Goal: Task Accomplishment & Management: Manage account settings

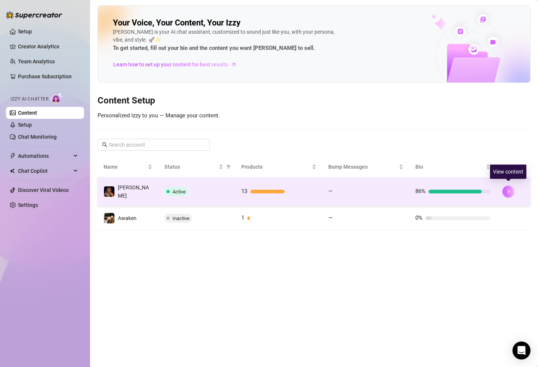
click at [509, 189] on icon "right" at bounding box center [508, 191] width 5 height 5
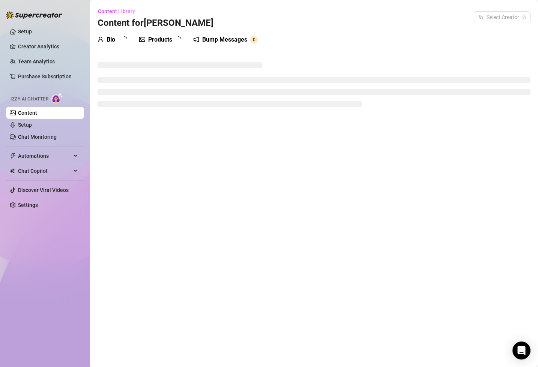
click at [163, 41] on div "Products" at bounding box center [160, 39] width 24 height 9
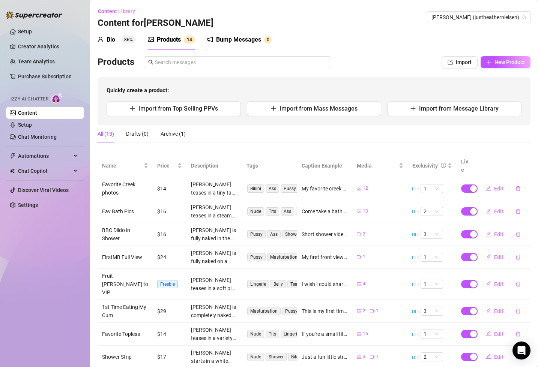
scroll to position [74, 0]
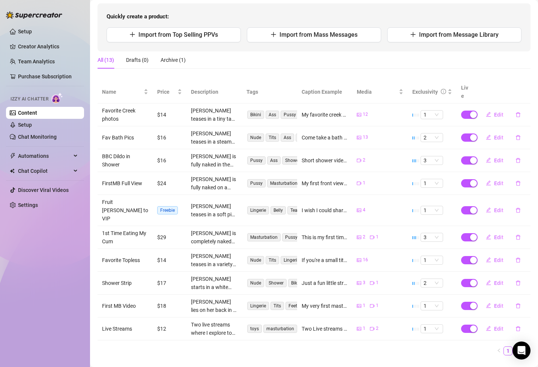
click at [519, 347] on link "2" at bounding box center [517, 351] width 8 height 8
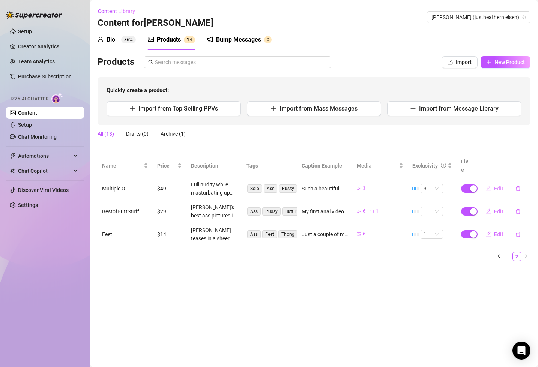
click at [497, 186] on span "Edit" at bounding box center [498, 189] width 9 height 6
type textarea "Such a beautiful moment and video 🥰 I'm soooo happy I caught the multiple orgas…"
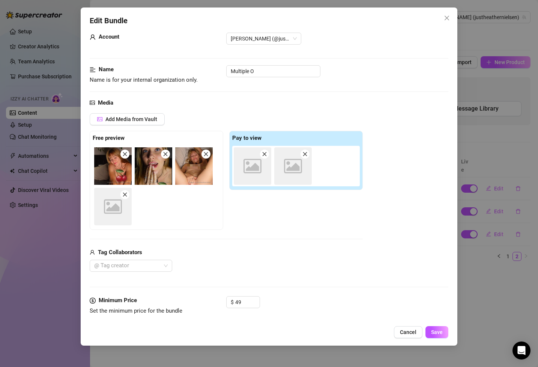
scroll to position [22, 0]
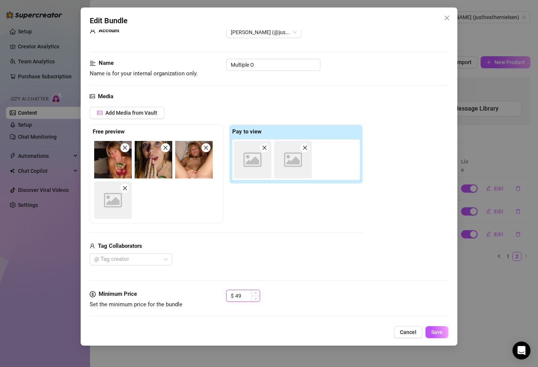
drag, startPoint x: 243, startPoint y: 296, endPoint x: 238, endPoint y: 296, distance: 5.3
click at [238, 296] on input "49" at bounding box center [247, 295] width 24 height 11
drag, startPoint x: 243, startPoint y: 296, endPoint x: 230, endPoint y: 295, distance: 13.2
click at [230, 295] on div "$ 43" at bounding box center [243, 296] width 34 height 12
type input "39"
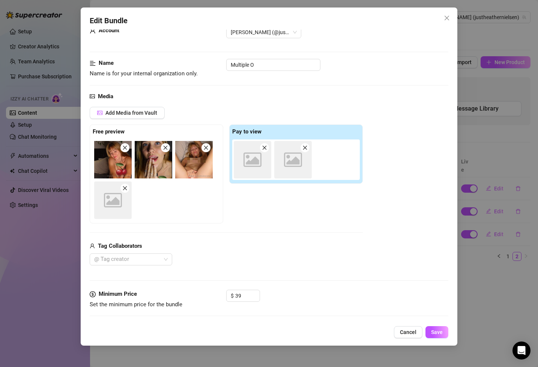
click at [263, 263] on div "@ Tag creator" at bounding box center [226, 260] width 273 height 12
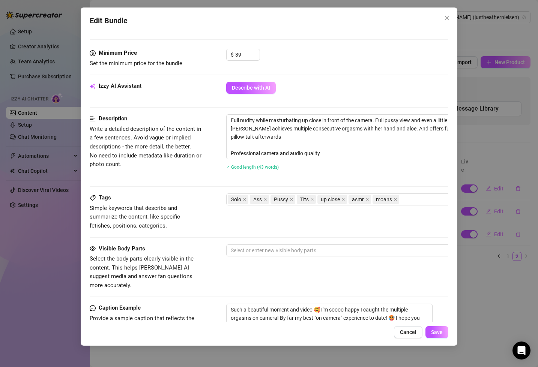
scroll to position [0, 0]
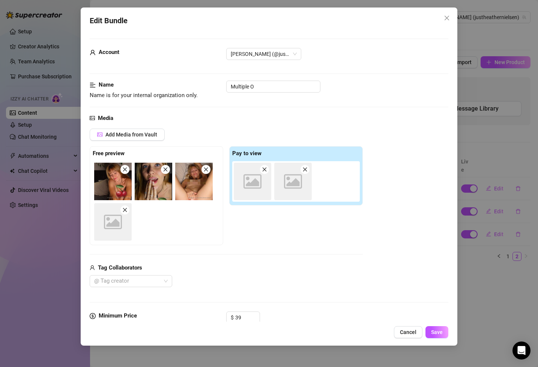
click at [266, 171] on icon "close" at bounding box center [265, 169] width 4 height 4
click at [265, 170] on icon "close" at bounding box center [265, 169] width 4 height 4
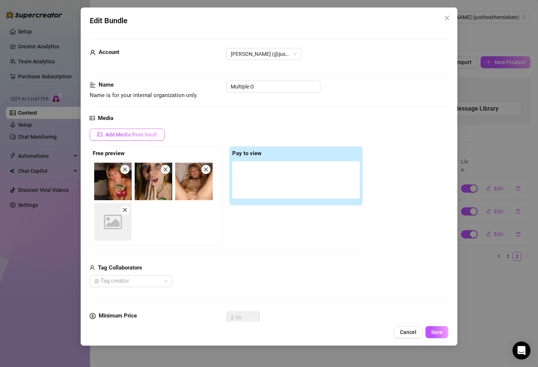
click at [144, 137] on span "Add Media from Vault" at bounding box center [131, 135] width 52 height 6
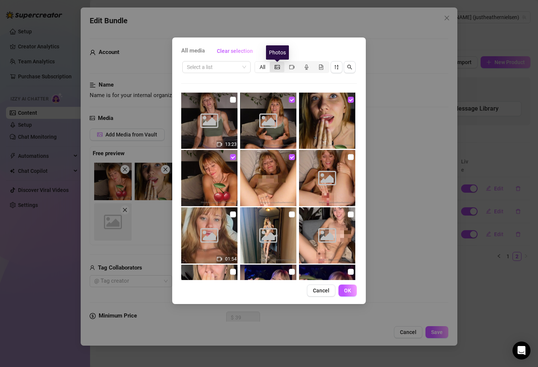
click at [279, 68] on icon "picture" at bounding box center [277, 67] width 5 height 4
click at [272, 63] on input "segmented control" at bounding box center [272, 63] width 0 height 0
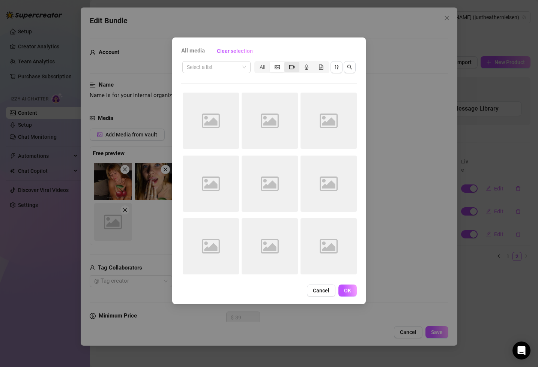
click at [290, 67] on icon "video-camera" at bounding box center [291, 67] width 5 height 5
click at [286, 63] on input "segmented control" at bounding box center [286, 63] width 0 height 0
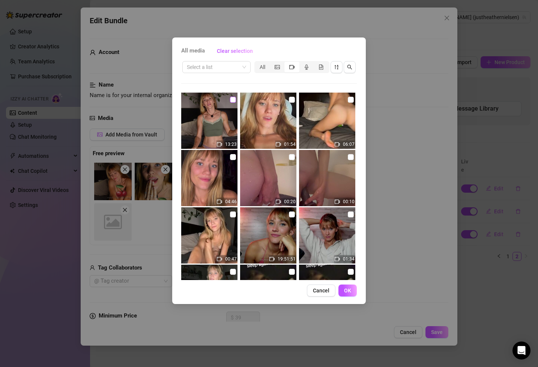
click at [234, 101] on input "checkbox" at bounding box center [233, 100] width 6 height 6
checkbox input "true"
click at [348, 293] on span "OK" at bounding box center [347, 291] width 7 height 6
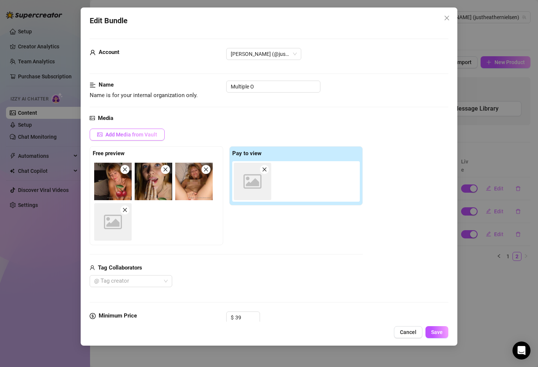
click at [153, 132] on span "Add Media from Vault" at bounding box center [131, 135] width 52 height 6
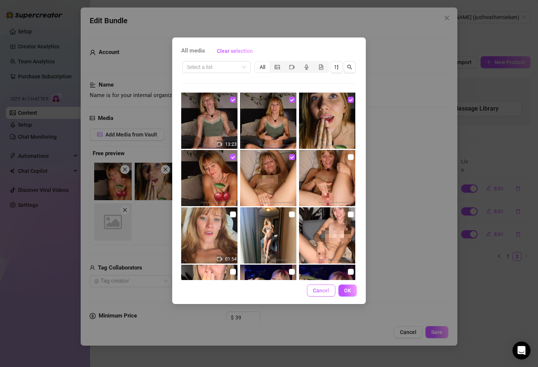
click at [325, 291] on span "Cancel" at bounding box center [321, 291] width 17 height 6
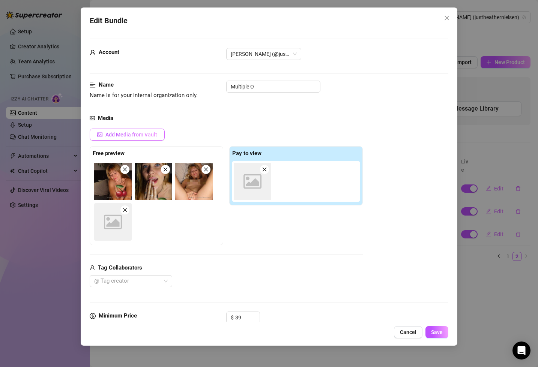
click at [158, 134] on button "Add Media from Vault" at bounding box center [127, 135] width 75 height 12
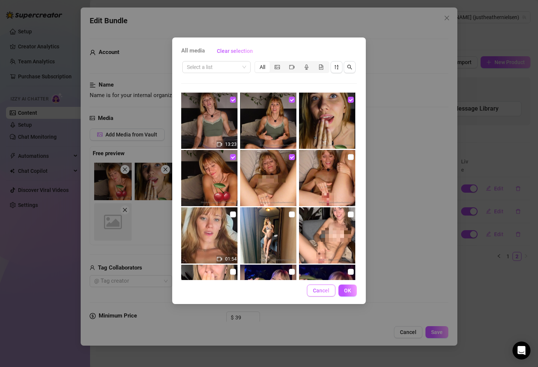
click at [321, 291] on span "Cancel" at bounding box center [321, 291] width 17 height 6
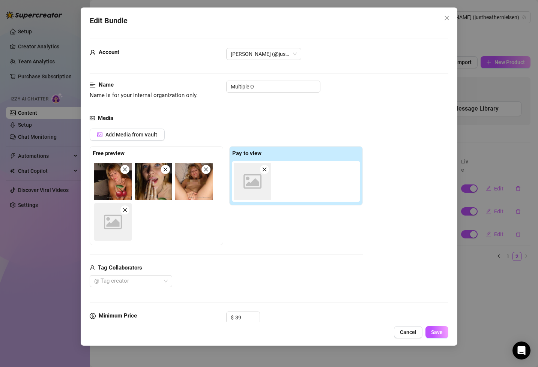
click at [266, 172] on icon "close" at bounding box center [264, 169] width 5 height 5
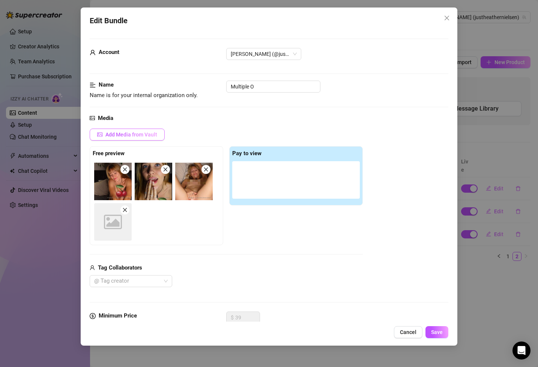
click at [139, 134] on span "Add Media from Vault" at bounding box center [131, 135] width 52 height 6
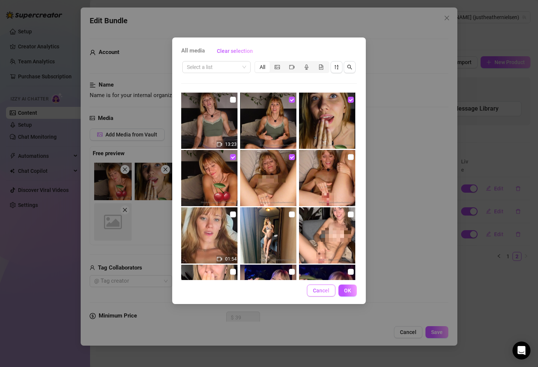
click at [328, 292] on span "Cancel" at bounding box center [321, 291] width 17 height 6
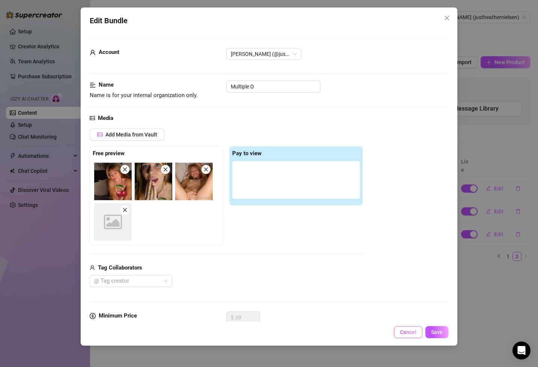
click at [409, 334] on span "Cancel" at bounding box center [408, 333] width 17 height 6
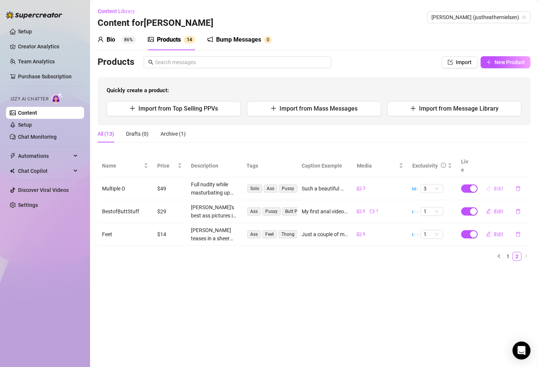
click at [495, 186] on span "Edit" at bounding box center [498, 189] width 9 height 6
type textarea "Such a beautiful moment and video 🥰 I'm soooo happy I caught the multiple orgas…"
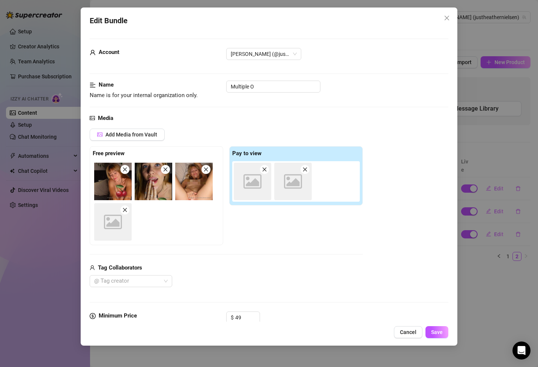
click at [265, 173] on span at bounding box center [264, 169] width 9 height 9
click at [265, 172] on span at bounding box center [264, 169] width 9 height 9
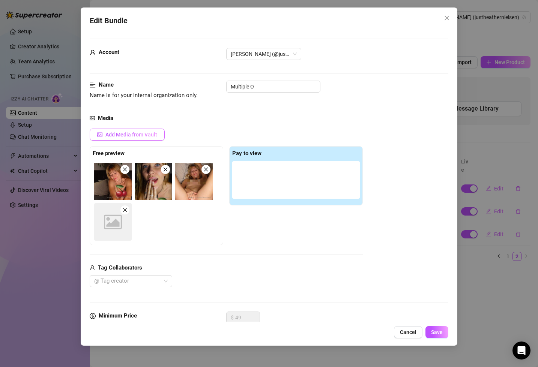
click at [138, 132] on span "Add Media from Vault" at bounding box center [131, 135] width 52 height 6
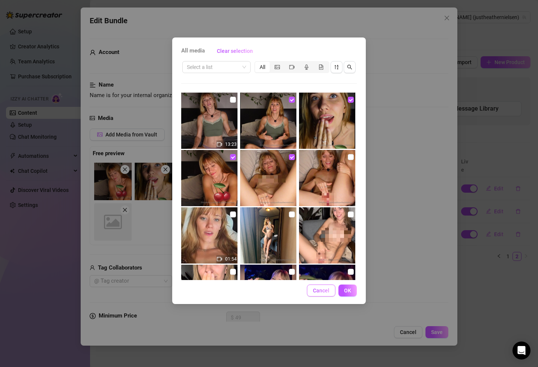
click at [323, 290] on span "Cancel" at bounding box center [321, 291] width 17 height 6
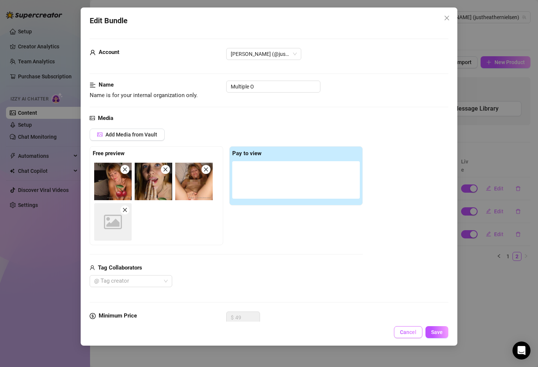
click at [406, 330] on span "Cancel" at bounding box center [408, 333] width 17 height 6
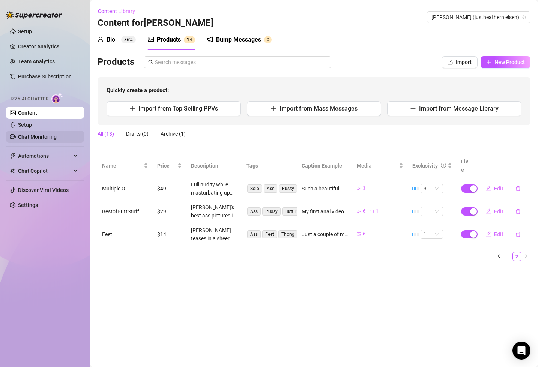
click at [36, 137] on link "Chat Monitoring" at bounding box center [37, 137] width 39 height 6
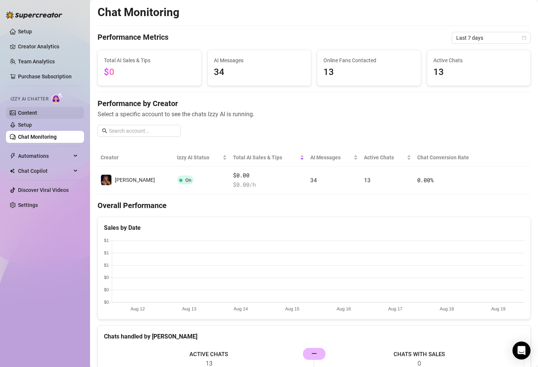
click at [37, 113] on link "Content" at bounding box center [27, 113] width 19 height 6
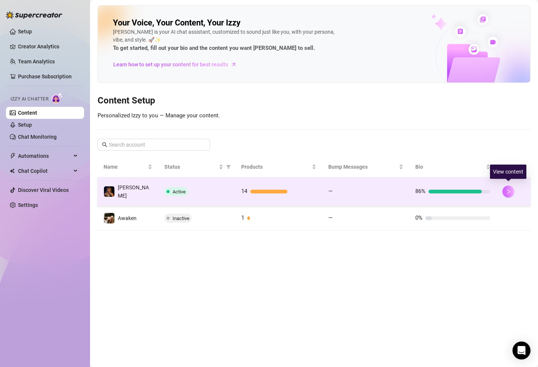
click at [513, 190] on button "button" at bounding box center [509, 192] width 12 height 12
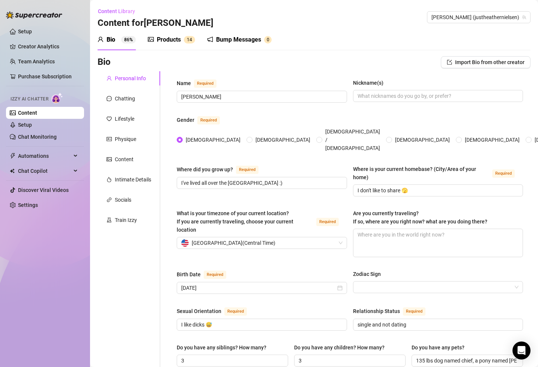
click at [172, 43] on div "Products" at bounding box center [169, 39] width 24 height 9
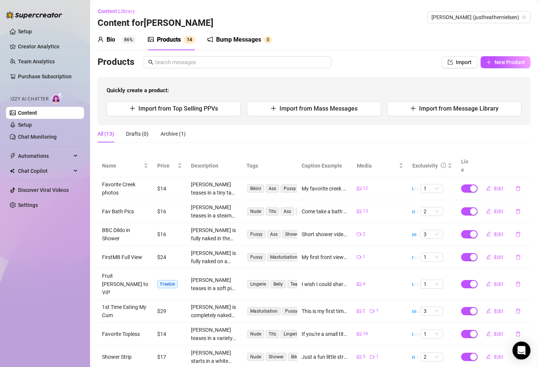
scroll to position [74, 0]
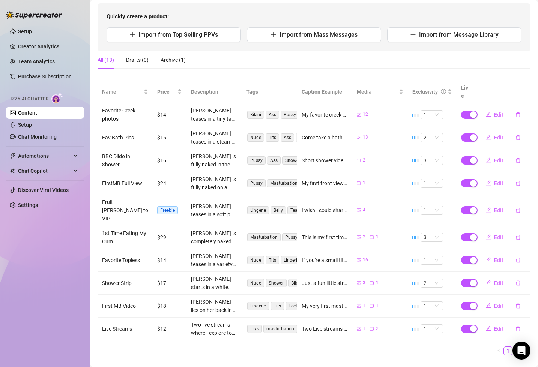
click at [517, 347] on link "2" at bounding box center [517, 351] width 8 height 8
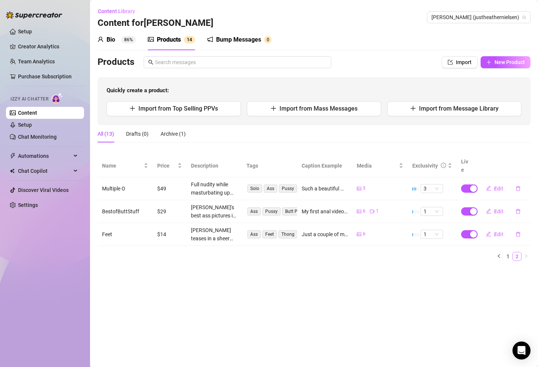
scroll to position [0, 0]
click at [499, 186] on span "Edit" at bounding box center [498, 189] width 9 height 6
type textarea "Such a beautiful moment and video 🥰 I'm soooo happy I caught the multiple orgas…"
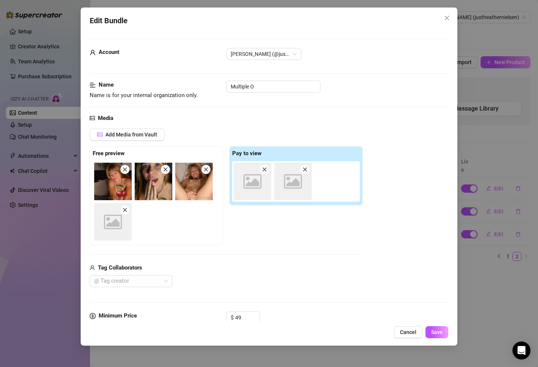
click at [307, 173] on span at bounding box center [305, 169] width 9 height 9
click at [263, 169] on icon "close" at bounding box center [264, 169] width 5 height 5
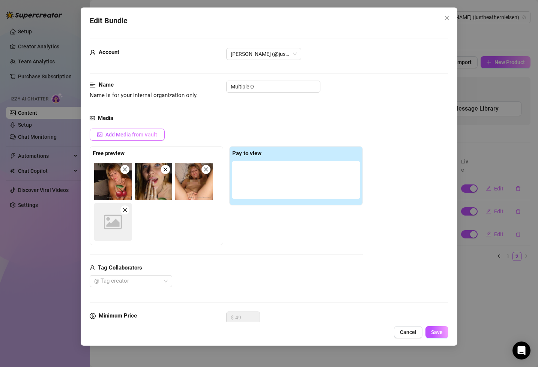
click at [101, 135] on icon "picture" at bounding box center [100, 136] width 5 height 2
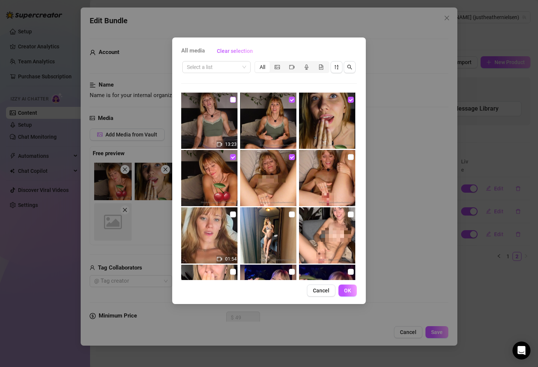
click at [233, 101] on input "checkbox" at bounding box center [233, 100] width 6 height 6
checkbox input "true"
click at [327, 289] on span "Cancel" at bounding box center [321, 291] width 17 height 6
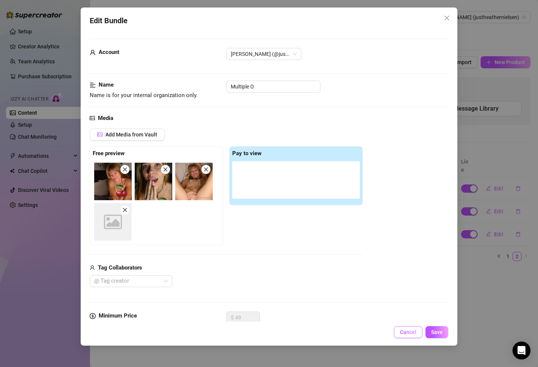
click at [414, 331] on span "Cancel" at bounding box center [408, 333] width 17 height 6
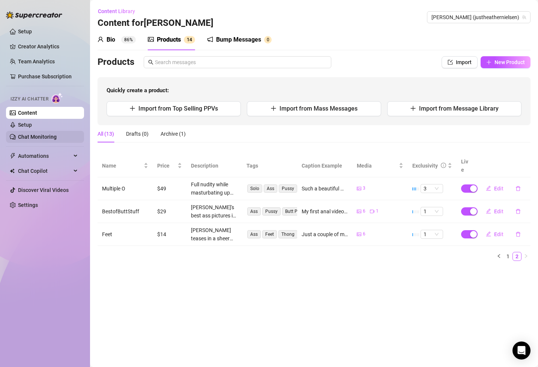
click at [37, 137] on link "Chat Monitoring" at bounding box center [37, 137] width 39 height 6
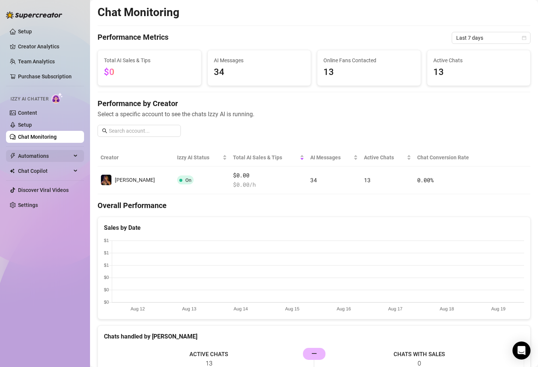
click at [32, 157] on span "Automations" at bounding box center [44, 156] width 53 height 12
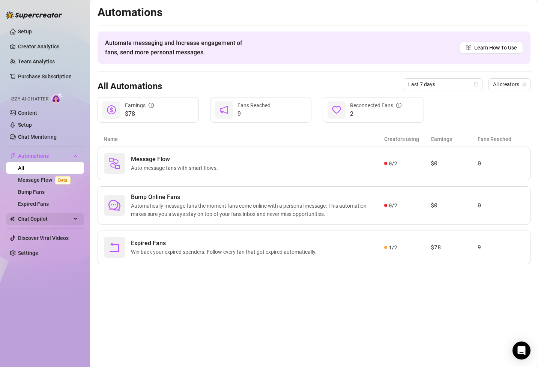
click at [41, 218] on span "Chat Copilot" at bounding box center [44, 219] width 53 height 12
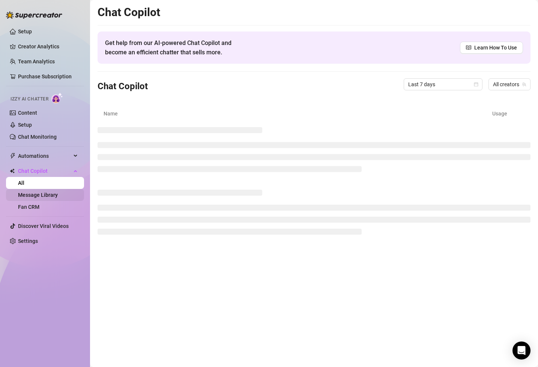
click at [44, 197] on link "Message Library" at bounding box center [38, 195] width 40 height 6
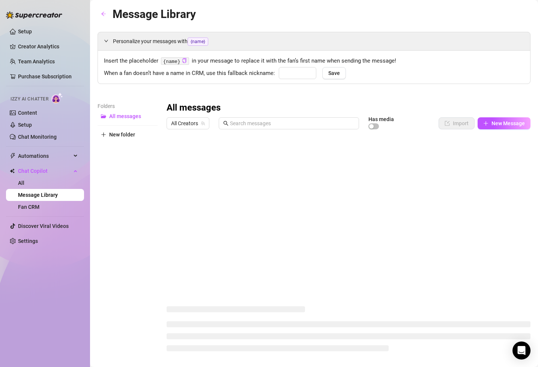
type input "hun"
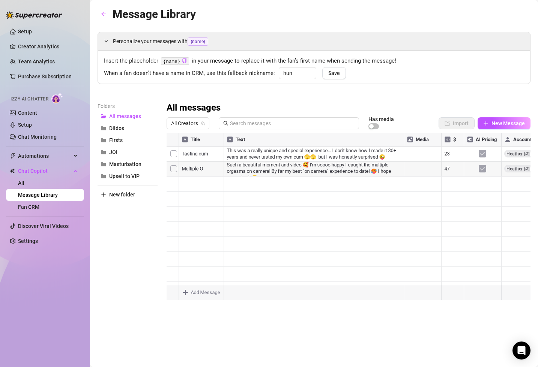
click at [187, 169] on div at bounding box center [349, 216] width 364 height 167
click at [219, 188] on div at bounding box center [349, 216] width 364 height 167
click at [223, 167] on div at bounding box center [349, 216] width 364 height 167
click at [242, 167] on div at bounding box center [349, 216] width 364 height 167
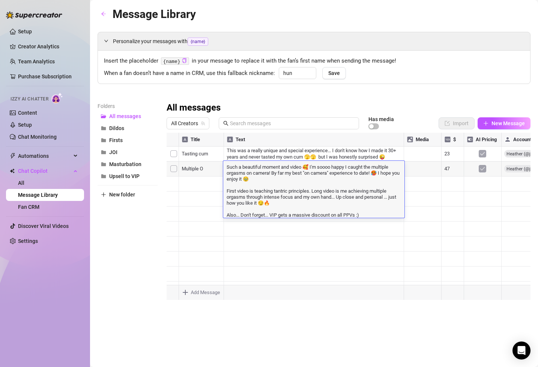
click at [419, 169] on div at bounding box center [349, 216] width 364 height 167
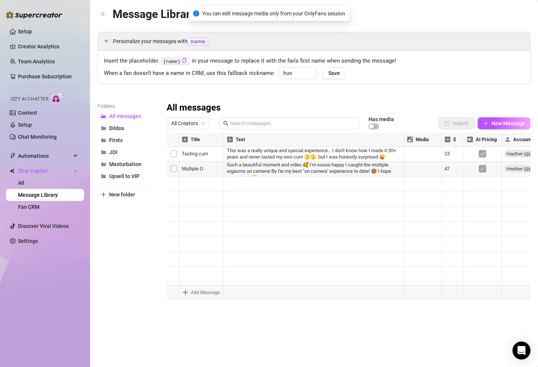
click at [419, 169] on div at bounding box center [349, 216] width 364 height 167
click at [421, 174] on div at bounding box center [349, 216] width 364 height 167
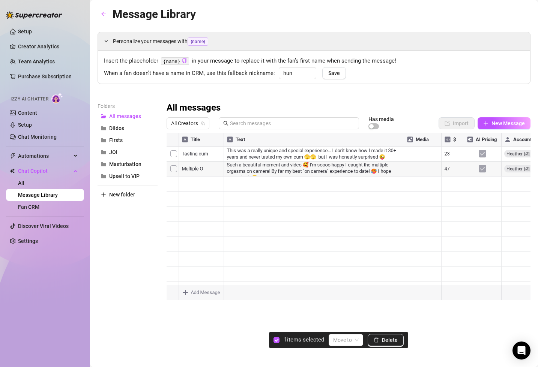
click at [175, 171] on div at bounding box center [349, 216] width 364 height 167
click at [421, 170] on div at bounding box center [349, 216] width 364 height 167
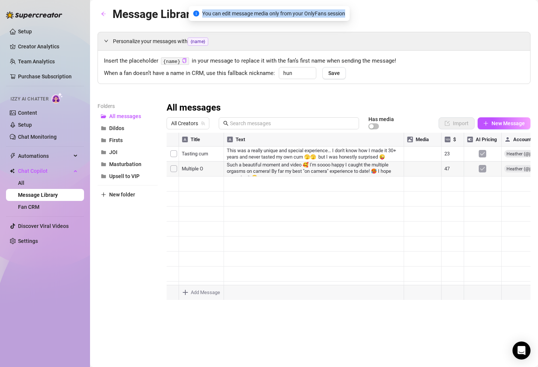
drag, startPoint x: 345, startPoint y: 15, endPoint x: 199, endPoint y: 16, distance: 146.0
click at [202, 16] on span "You can edit message media only from your OnlyFans session" at bounding box center [273, 13] width 143 height 8
copy span "You can edit message media only from your OnlyFans session"
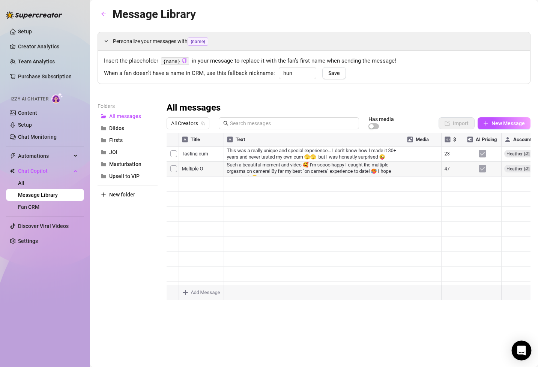
click at [520, 347] on icon "Open Intercom Messenger" at bounding box center [521, 351] width 9 height 10
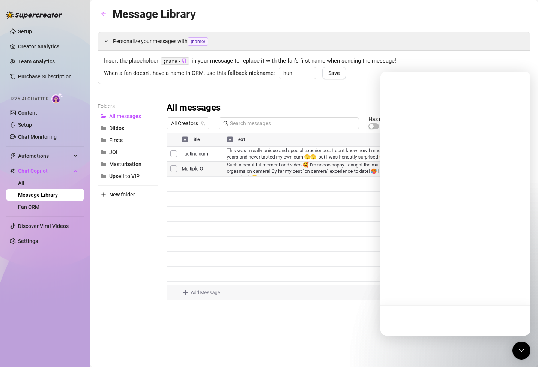
click at [24, 184] on link "All" at bounding box center [21, 183] width 6 height 6
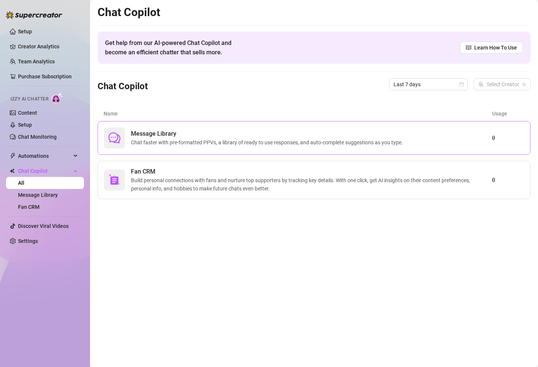
click at [210, 132] on span "Message Library" at bounding box center [268, 133] width 275 height 9
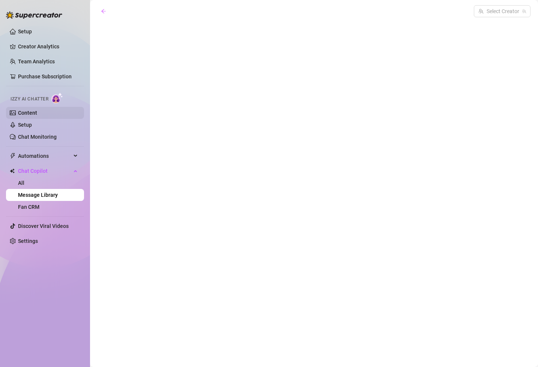
click at [30, 114] on link "Content" at bounding box center [27, 113] width 19 height 6
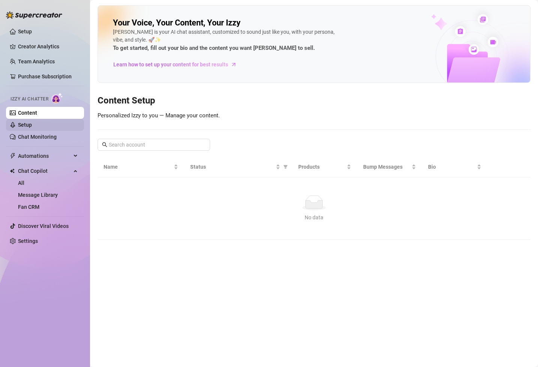
click at [35, 115] on link "Content" at bounding box center [27, 113] width 19 height 6
click at [32, 123] on link "Setup" at bounding box center [25, 125] width 14 height 6
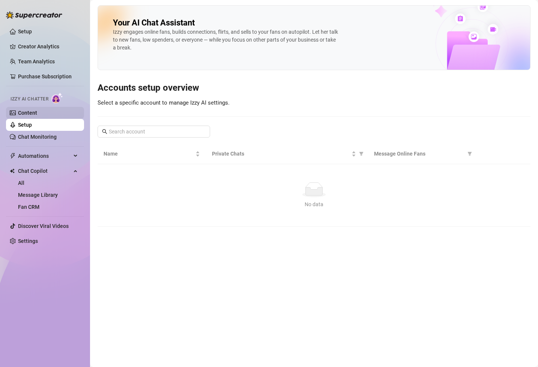
click at [34, 113] on link "Content" at bounding box center [27, 113] width 19 height 6
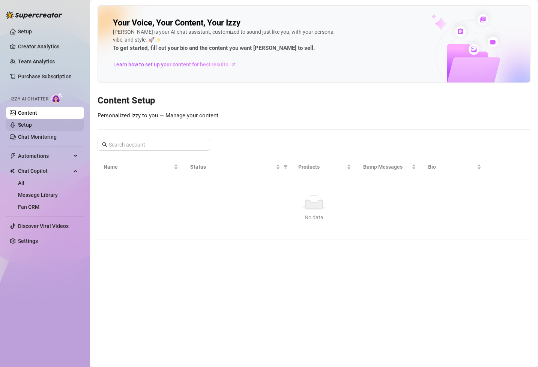
click at [32, 123] on link "Setup" at bounding box center [25, 125] width 14 height 6
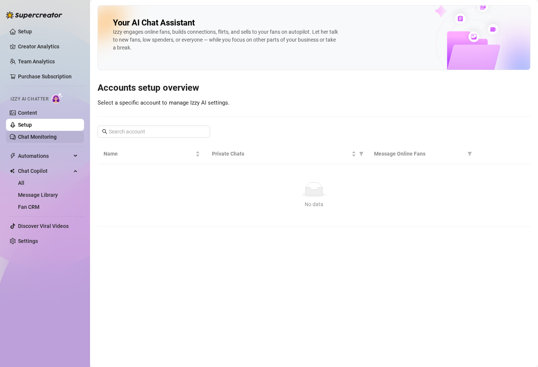
click at [38, 138] on link "Chat Monitoring" at bounding box center [37, 137] width 39 height 6
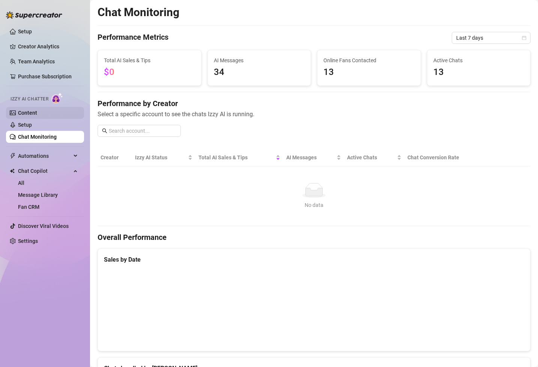
click at [30, 114] on link "Content" at bounding box center [27, 113] width 19 height 6
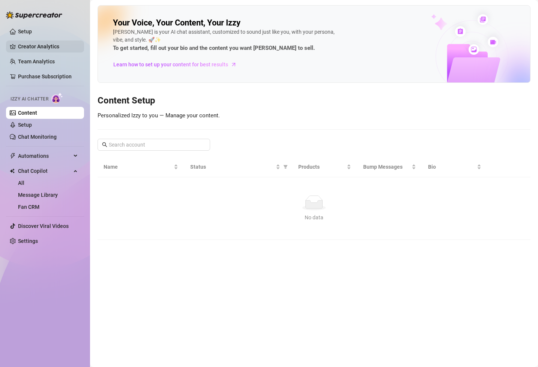
click at [26, 32] on link "Setup" at bounding box center [25, 32] width 14 height 6
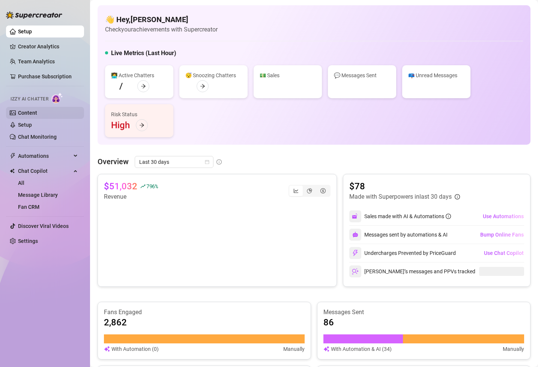
click at [29, 116] on link "Content" at bounding box center [27, 113] width 19 height 6
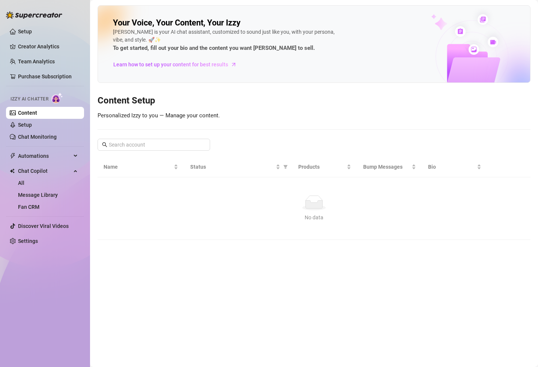
click at [37, 111] on link "Content" at bounding box center [27, 113] width 19 height 6
click at [32, 125] on link "Setup" at bounding box center [25, 125] width 14 height 6
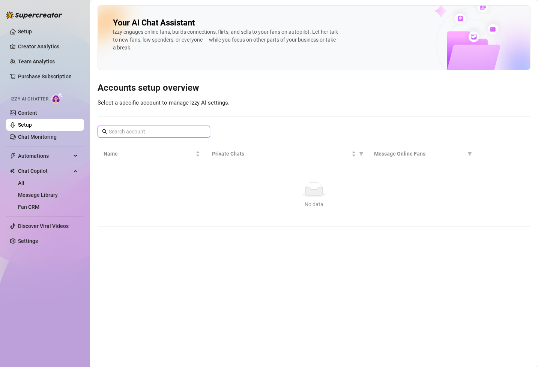
click at [184, 135] on input "text" at bounding box center [154, 132] width 91 height 8
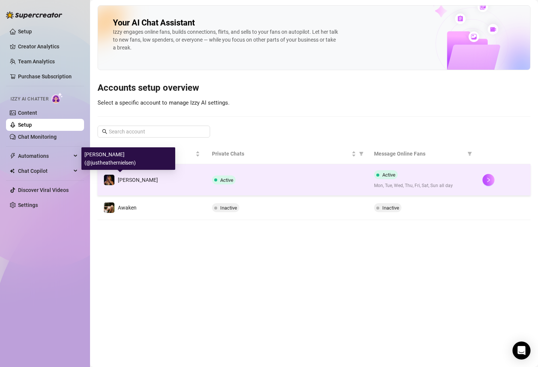
click at [130, 181] on span "[PERSON_NAME]" at bounding box center [138, 180] width 40 height 6
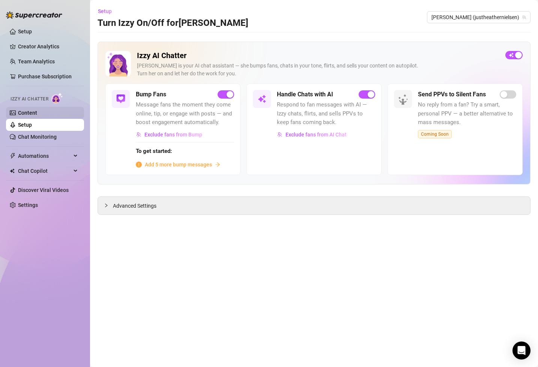
click at [37, 114] on link "Content" at bounding box center [27, 113] width 19 height 6
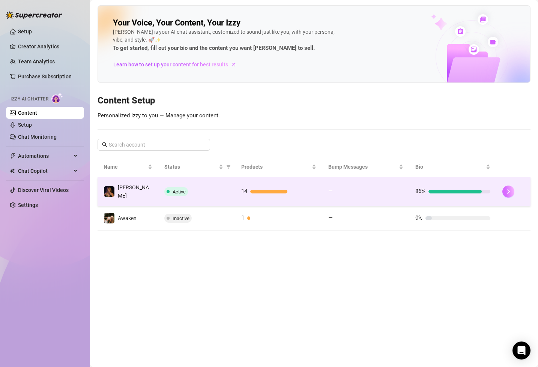
click at [507, 189] on icon "right" at bounding box center [508, 191] width 5 height 5
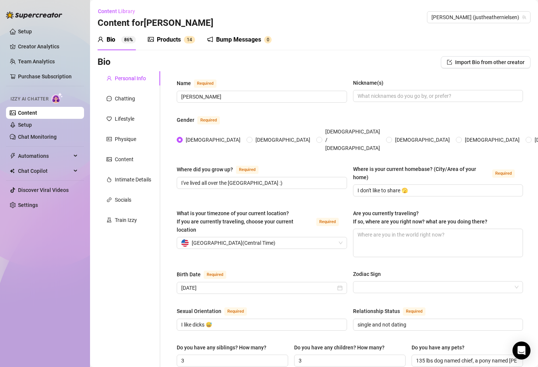
click at [168, 39] on div "Products" at bounding box center [169, 39] width 24 height 9
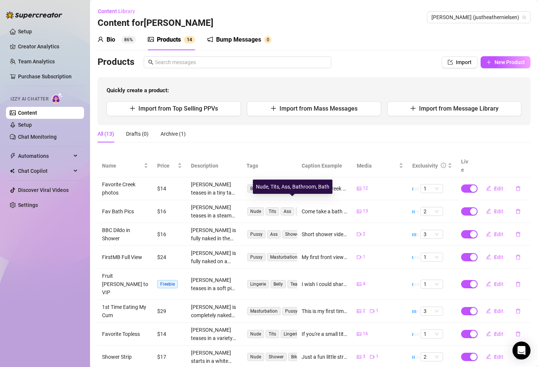
scroll to position [74, 0]
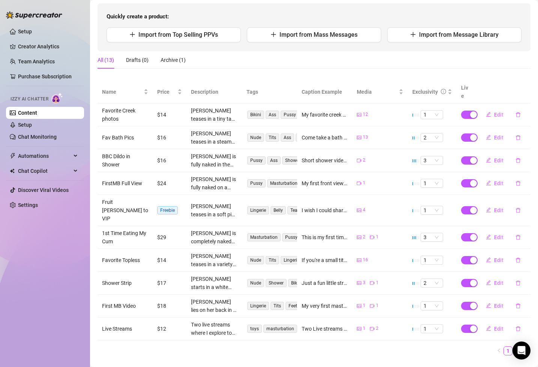
click at [517, 347] on link "2" at bounding box center [517, 351] width 8 height 8
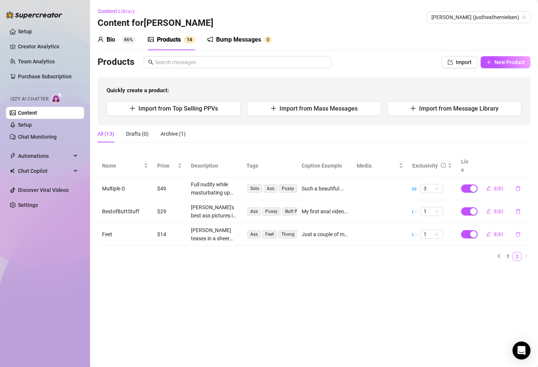
scroll to position [0, 0]
click at [498, 186] on span "Edit" at bounding box center [498, 189] width 9 height 6
type textarea "Such a beautiful moment and video 🥰 I'm soooo happy I caught the multiple orgas…"
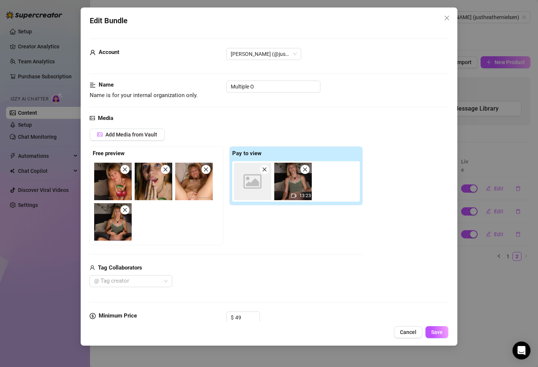
click at [266, 172] on span at bounding box center [264, 169] width 9 height 9
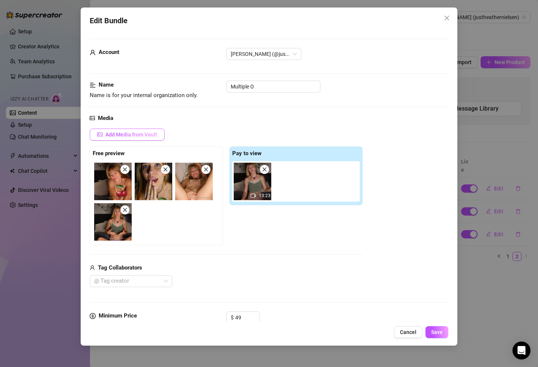
click at [147, 134] on span "Add Media from Vault" at bounding box center [131, 135] width 52 height 6
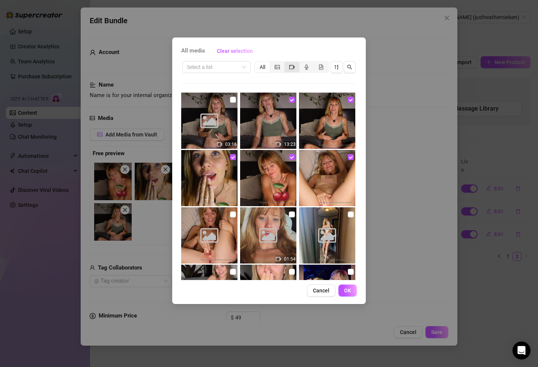
click at [291, 66] on icon "video-camera" at bounding box center [291, 67] width 5 height 5
click at [286, 63] on input "segmented control" at bounding box center [286, 63] width 0 height 0
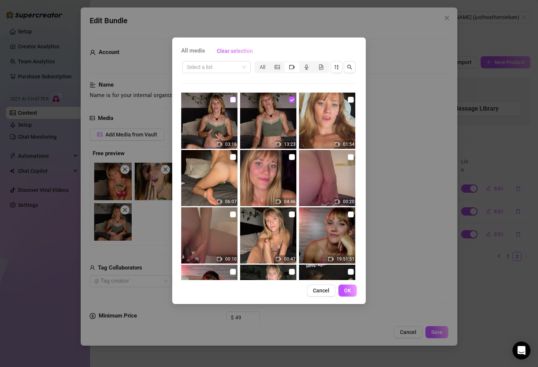
click at [231, 100] on input "checkbox" at bounding box center [233, 100] width 6 height 6
checkbox input "true"
click at [351, 291] on span "OK" at bounding box center [347, 291] width 7 height 6
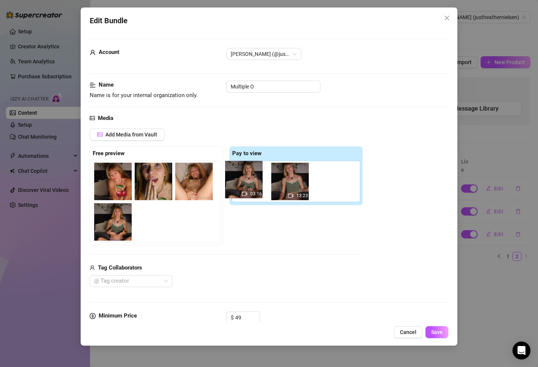
drag, startPoint x: 295, startPoint y: 182, endPoint x: 245, endPoint y: 181, distance: 49.6
click at [245, 181] on div "13:23 03:16" at bounding box center [297, 181] width 131 height 41
drag, startPoint x: 294, startPoint y: 179, endPoint x: 248, endPoint y: 184, distance: 46.4
click at [248, 184] on div "13:23 03:16" at bounding box center [297, 181] width 131 height 41
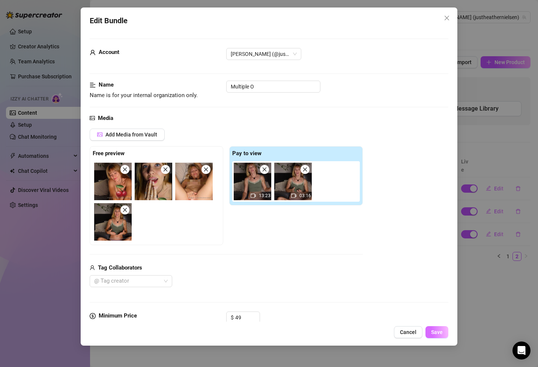
click at [444, 333] on button "Save" at bounding box center [437, 333] width 23 height 12
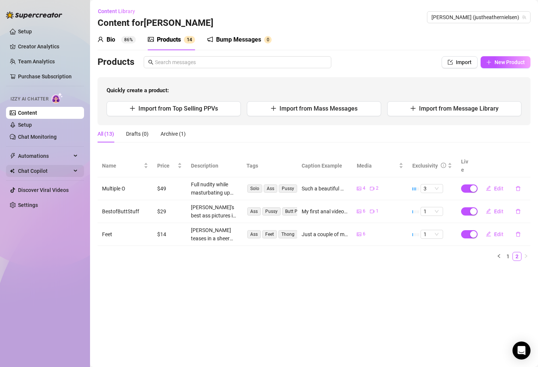
click at [72, 171] on div "Chat Copilot" at bounding box center [45, 171] width 78 height 12
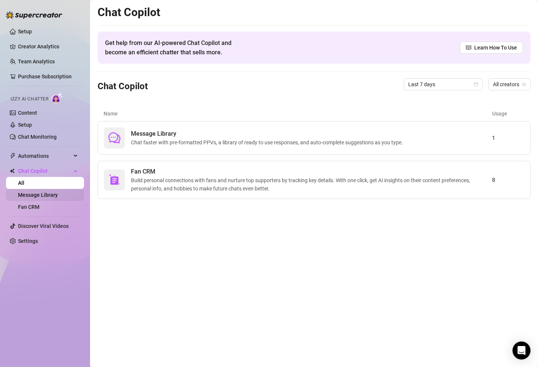
click at [53, 194] on link "Message Library" at bounding box center [38, 195] width 40 height 6
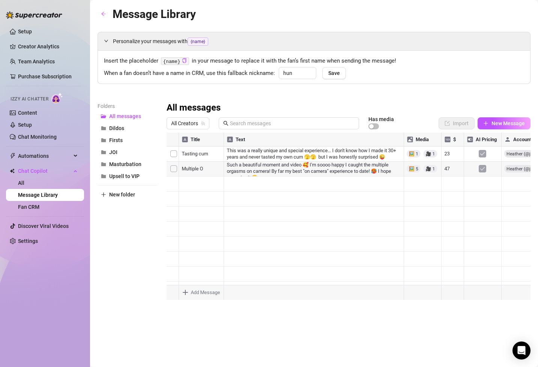
click at [421, 169] on div at bounding box center [349, 216] width 364 height 167
click at [204, 184] on div at bounding box center [349, 216] width 364 height 167
click at [175, 170] on div at bounding box center [349, 216] width 364 height 167
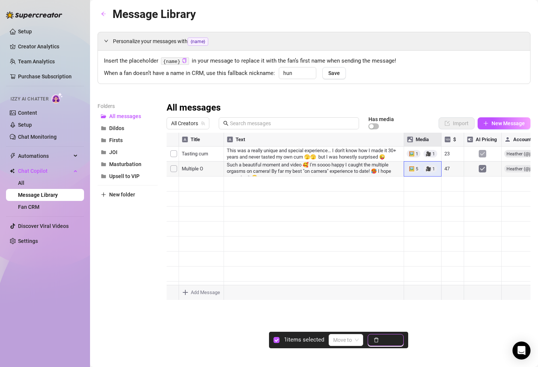
click at [391, 344] on button "Delete" at bounding box center [386, 340] width 36 height 12
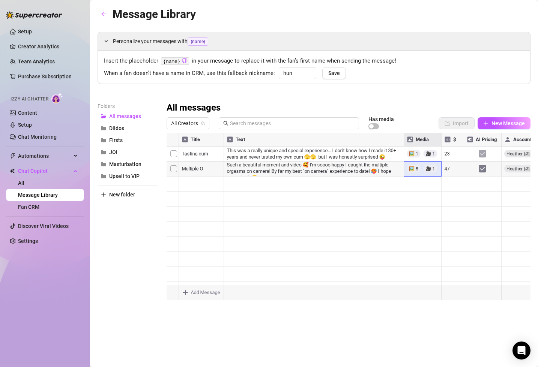
click at [188, 168] on div at bounding box center [349, 216] width 364 height 167
click at [199, 169] on div at bounding box center [349, 216] width 364 height 167
type textarea "Multiple O"
click at [400, 201] on div at bounding box center [349, 216] width 364 height 167
click at [483, 138] on div at bounding box center [349, 216] width 364 height 167
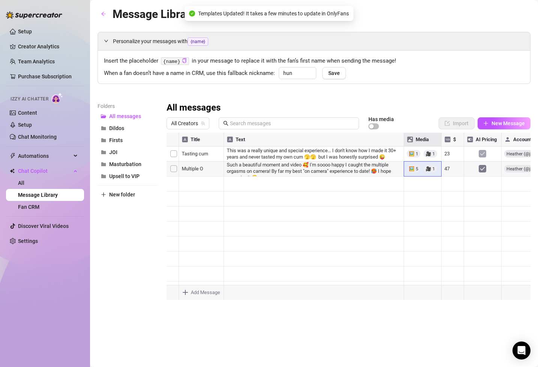
click at [405, 226] on div at bounding box center [349, 216] width 364 height 167
click at [450, 169] on div at bounding box center [349, 216] width 364 height 167
click at [449, 169] on div at bounding box center [349, 216] width 364 height 167
type textarea "44"
click at [496, 191] on div at bounding box center [349, 216] width 364 height 167
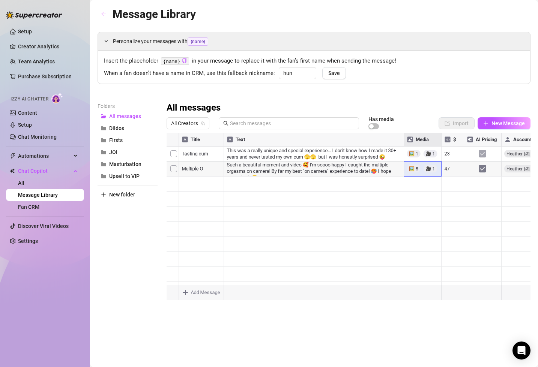
click at [105, 12] on icon "arrow-left" at bounding box center [103, 13] width 5 height 5
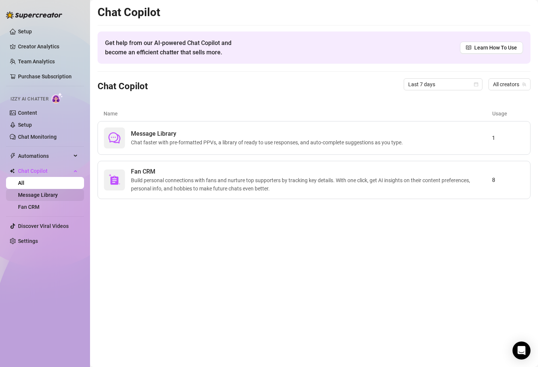
click at [35, 198] on link "Message Library" at bounding box center [38, 195] width 40 height 6
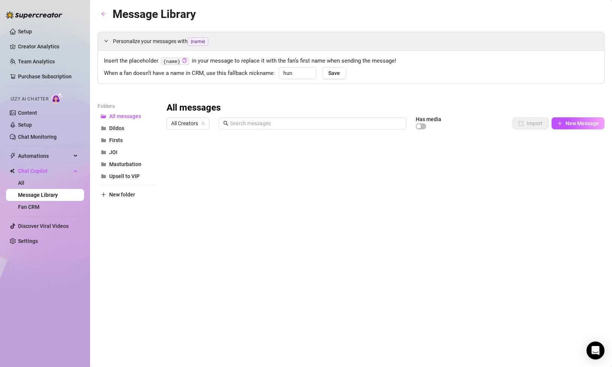
click at [538, 170] on div at bounding box center [386, 216] width 438 height 167
click at [538, 169] on div at bounding box center [386, 216] width 438 height 167
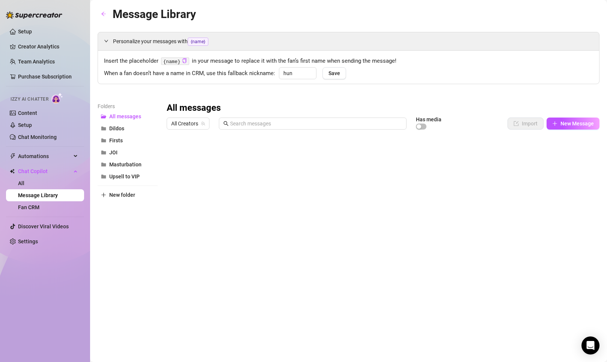
click at [255, 170] on div at bounding box center [383, 216] width 433 height 167
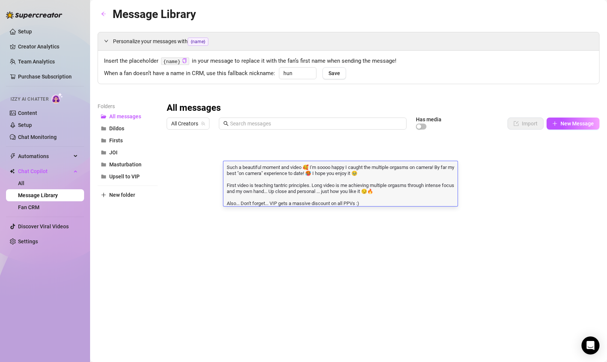
click at [349, 181] on textarea "Such a beautiful moment and video 🥰 I'm soooo happy I caught the multiple orgas…" at bounding box center [340, 184] width 234 height 43
drag, startPoint x: 376, startPoint y: 176, endPoint x: 274, endPoint y: 169, distance: 102.3
click at [274, 169] on textarea "Such a beautiful moment and video 🥰 I'm soooo happy I caught the multiple orgas…" at bounding box center [340, 184] width 234 height 43
click at [392, 191] on textarea "Such a beautiful moment and video 🥰 I'm soooo happy I caught the multiple orgas…" at bounding box center [340, 184] width 234 height 43
drag, startPoint x: 376, startPoint y: 174, endPoint x: 225, endPoint y: 160, distance: 151.9
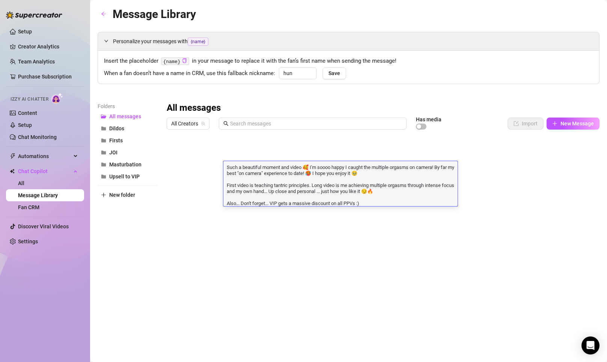
click at [254, 172] on textarea "Such a beautiful moment and video 🥰 I'm soooo happy I caught the multiple orgas…" at bounding box center [340, 184] width 234 height 43
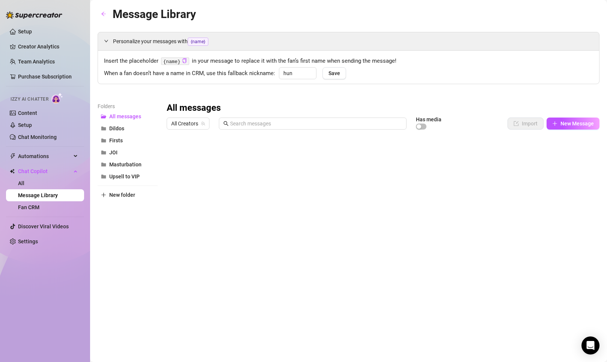
click at [228, 227] on div at bounding box center [383, 216] width 433 height 167
click at [104, 14] on icon "arrow-left" at bounding box center [103, 13] width 5 height 5
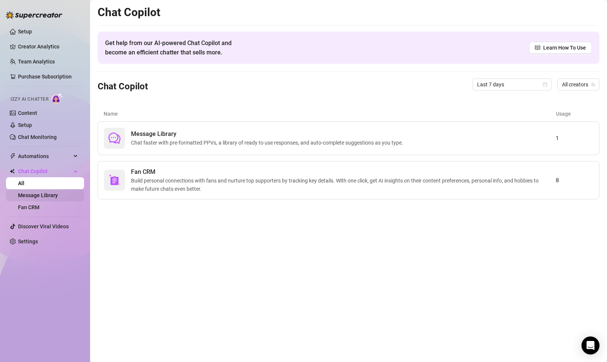
click at [41, 195] on link "Message Library" at bounding box center [38, 195] width 40 height 6
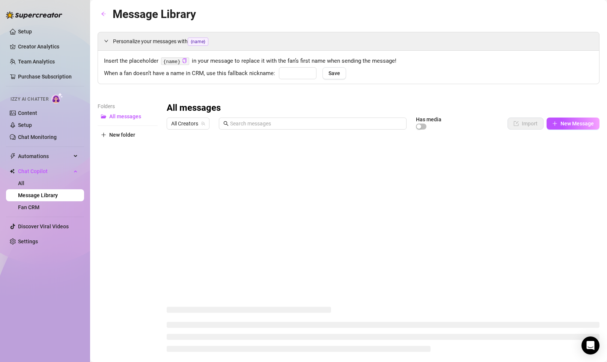
type input "hun"
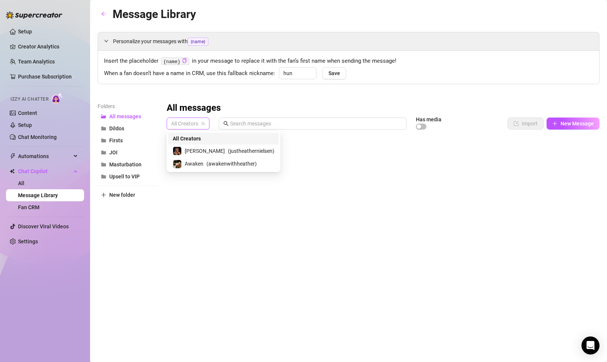
click at [200, 123] on span "All Creators" at bounding box center [188, 123] width 34 height 11
click at [199, 160] on span "Awaken" at bounding box center [194, 164] width 19 height 8
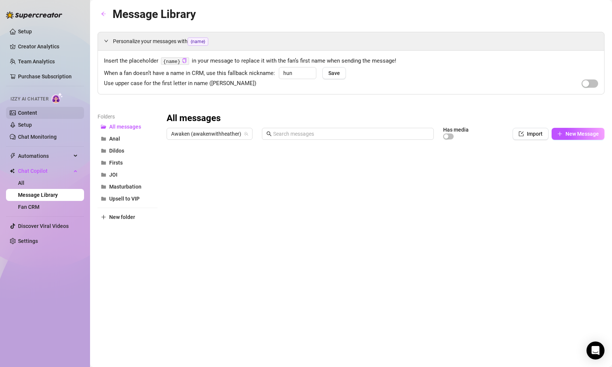
click at [37, 112] on link "Content" at bounding box center [27, 113] width 19 height 6
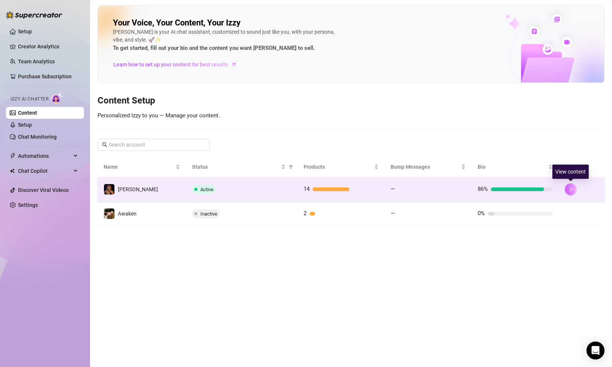
click at [538, 189] on button "button" at bounding box center [571, 190] width 12 height 12
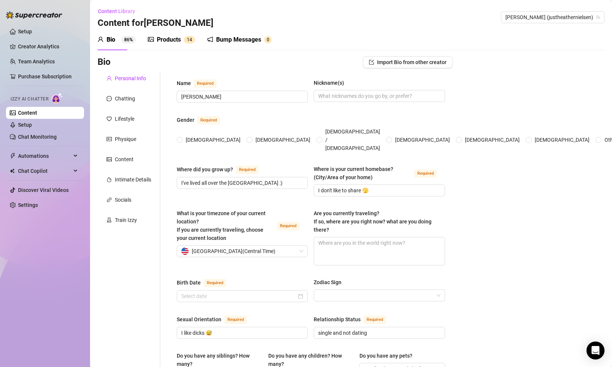
radio input "true"
type input "[DATE]"
click at [175, 36] on div "Products" at bounding box center [169, 39] width 24 height 9
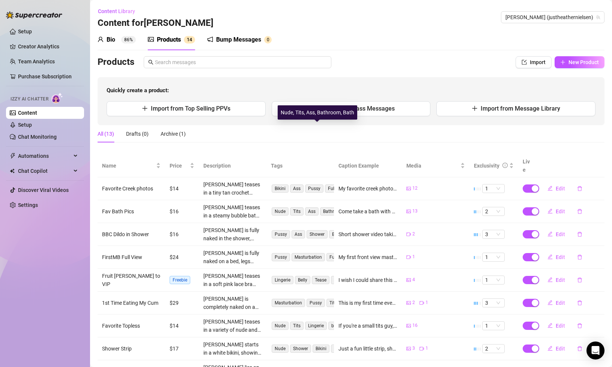
scroll to position [74, 0]
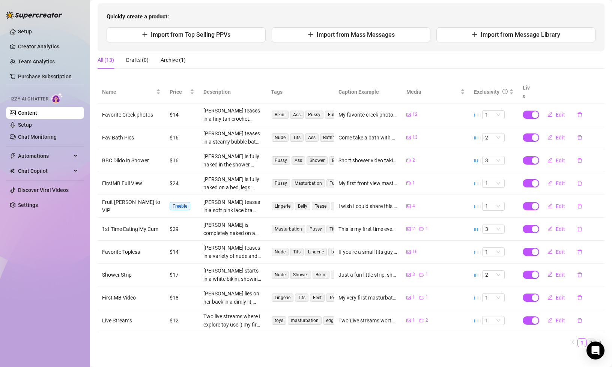
click at [538, 339] on link "2" at bounding box center [591, 343] width 8 height 8
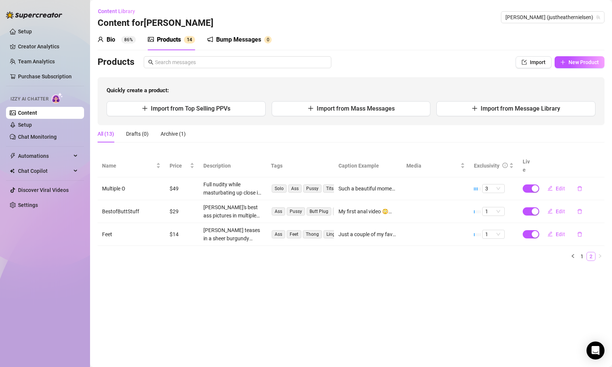
scroll to position [0, 0]
click at [538, 209] on span "Edit" at bounding box center [560, 212] width 9 height 6
type textarea "My first anal video 😳🤭 Trying three trainers plus some twerking (and soles) ;) …"
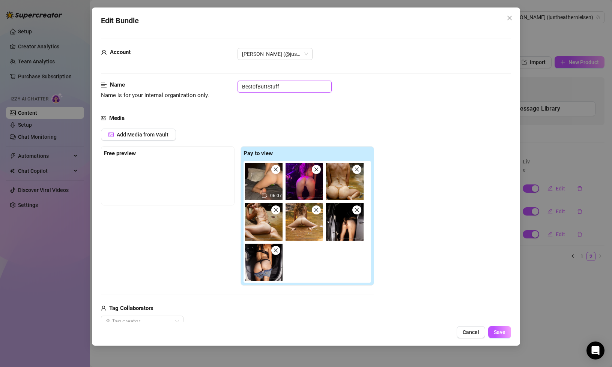
drag, startPoint x: 285, startPoint y: 86, endPoint x: 225, endPoint y: 85, distance: 59.7
click at [225, 85] on div "Name Name is for your internal organization only. BestofButtStuff" at bounding box center [306, 90] width 411 height 19
type input "First Anal + Best Ass Pics"
click at [501, 333] on span "Save" at bounding box center [500, 333] width 12 height 6
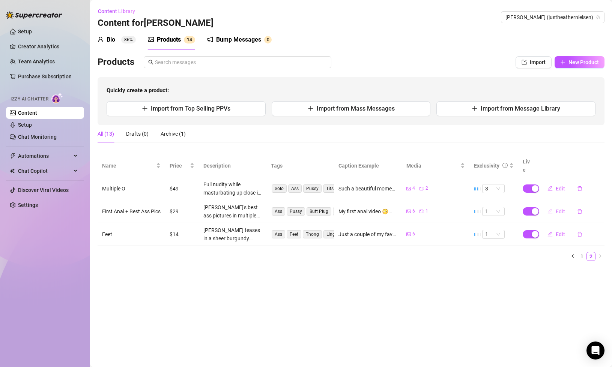
click at [538, 209] on span "Edit" at bounding box center [560, 212] width 9 height 6
type textarea "My first anal video 😳🤭 Trying three trainers plus some twerking (and soles) ;) …"
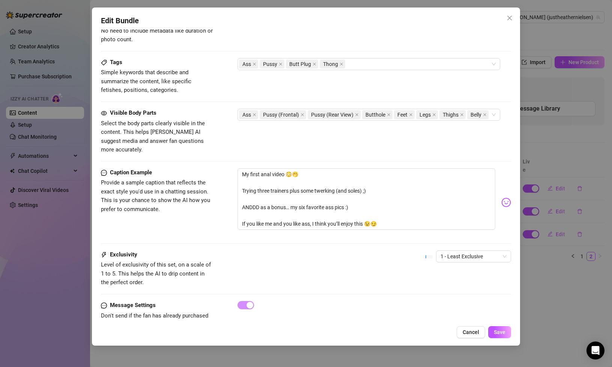
scroll to position [441, 0]
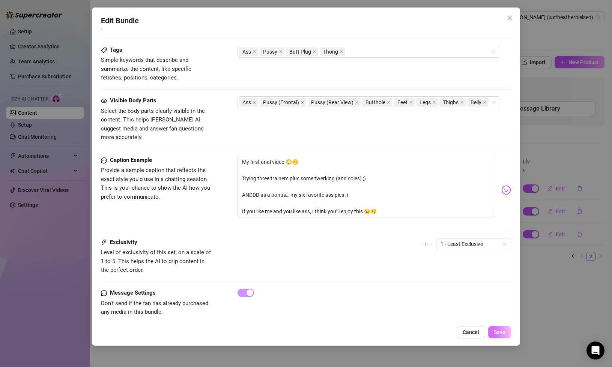
click at [506, 335] on button "Save" at bounding box center [499, 333] width 23 height 12
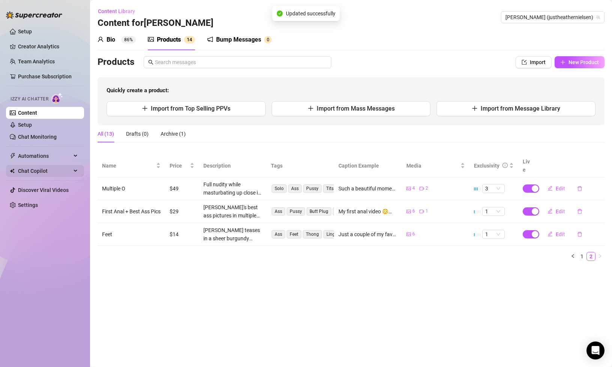
click at [55, 171] on span "Chat Copilot" at bounding box center [44, 171] width 53 height 12
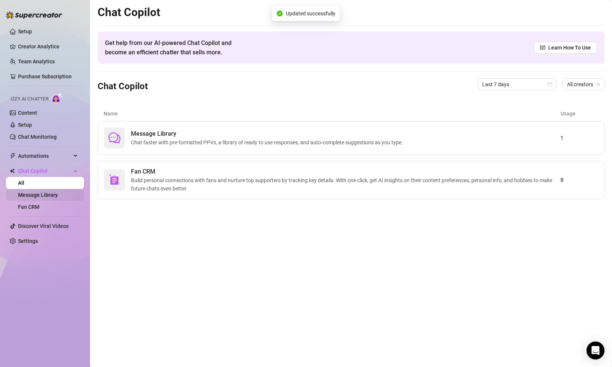
click at [44, 196] on link "Message Library" at bounding box center [38, 195] width 40 height 6
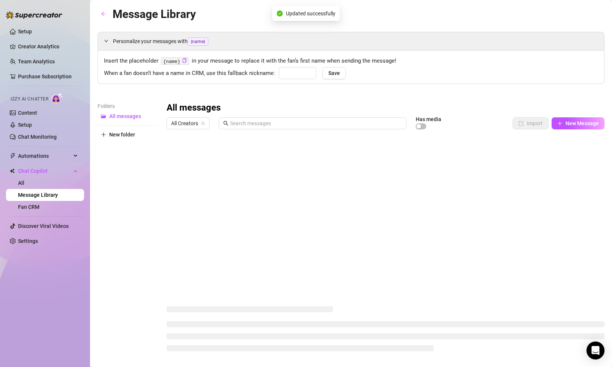
type input "hun"
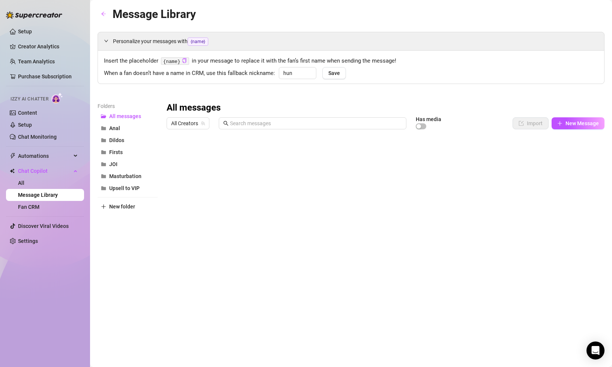
scroll to position [0, 0]
